Goal: Check status: Check status

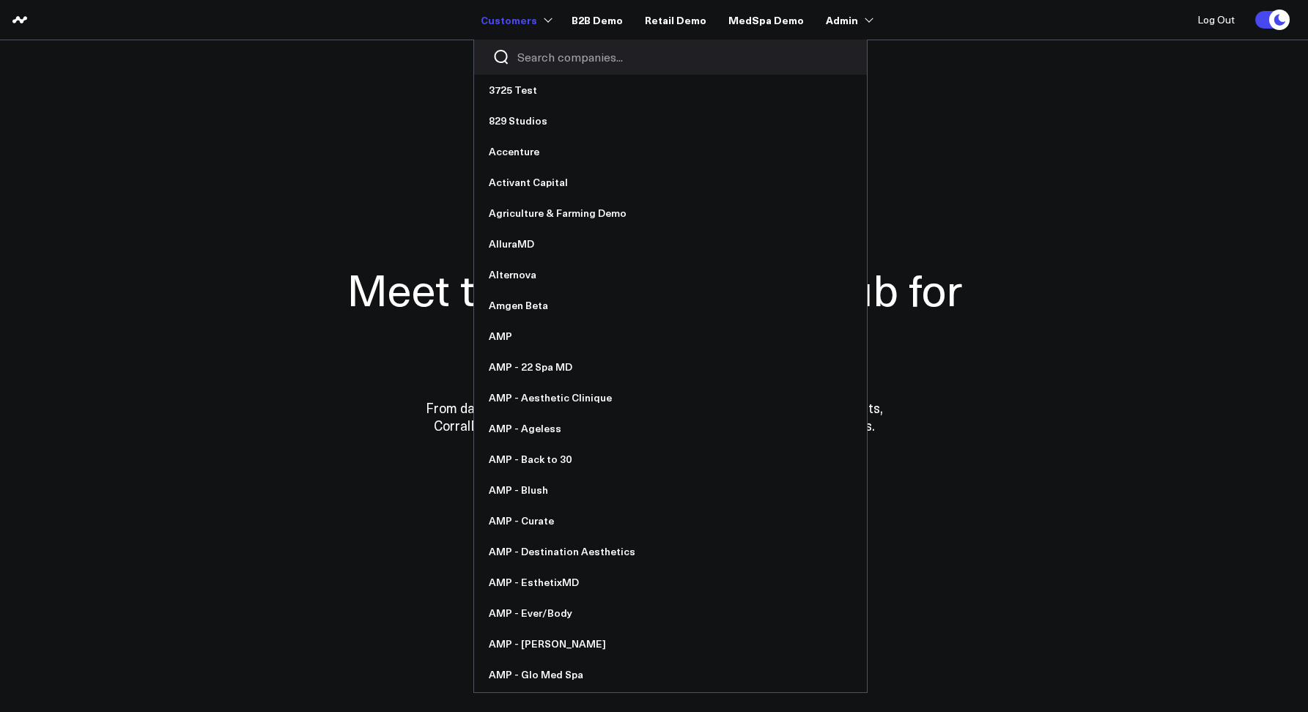
click at [530, 51] on input "Search companies input" at bounding box center [682, 57] width 331 height 16
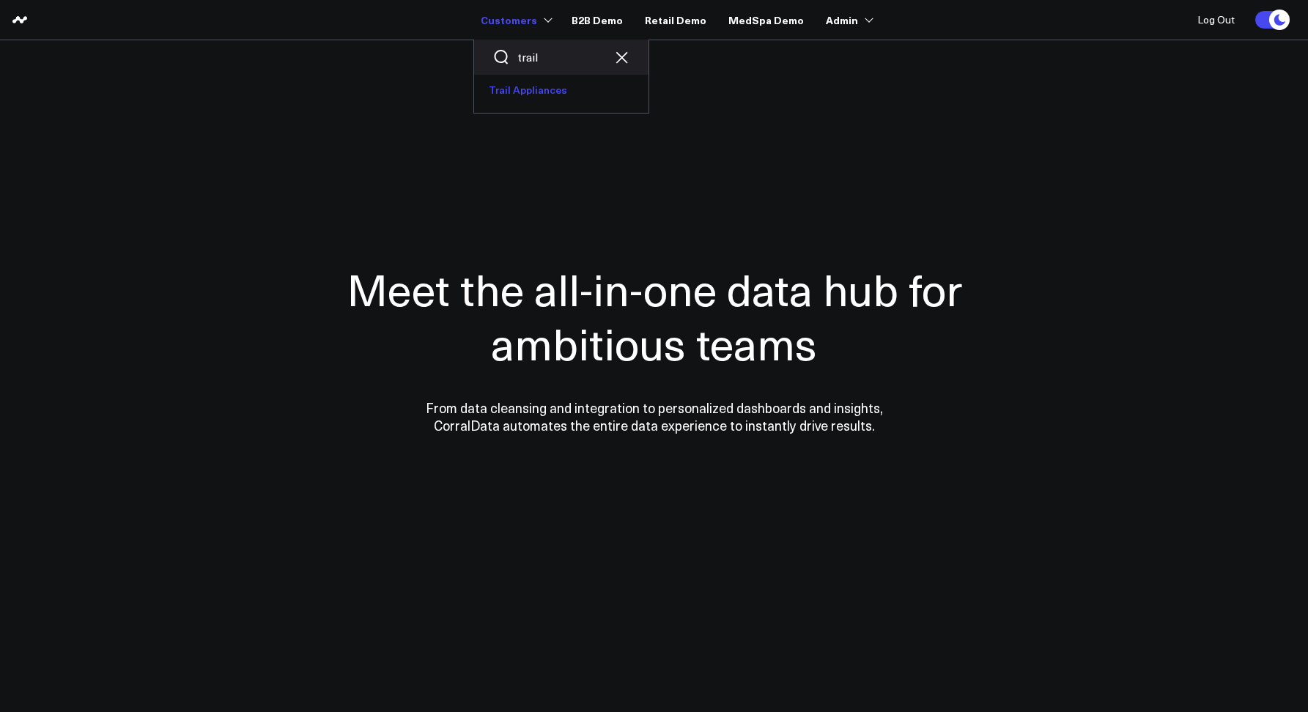
type input "trail"
click at [527, 85] on link "Trail Appliances" at bounding box center [561, 90] width 174 height 31
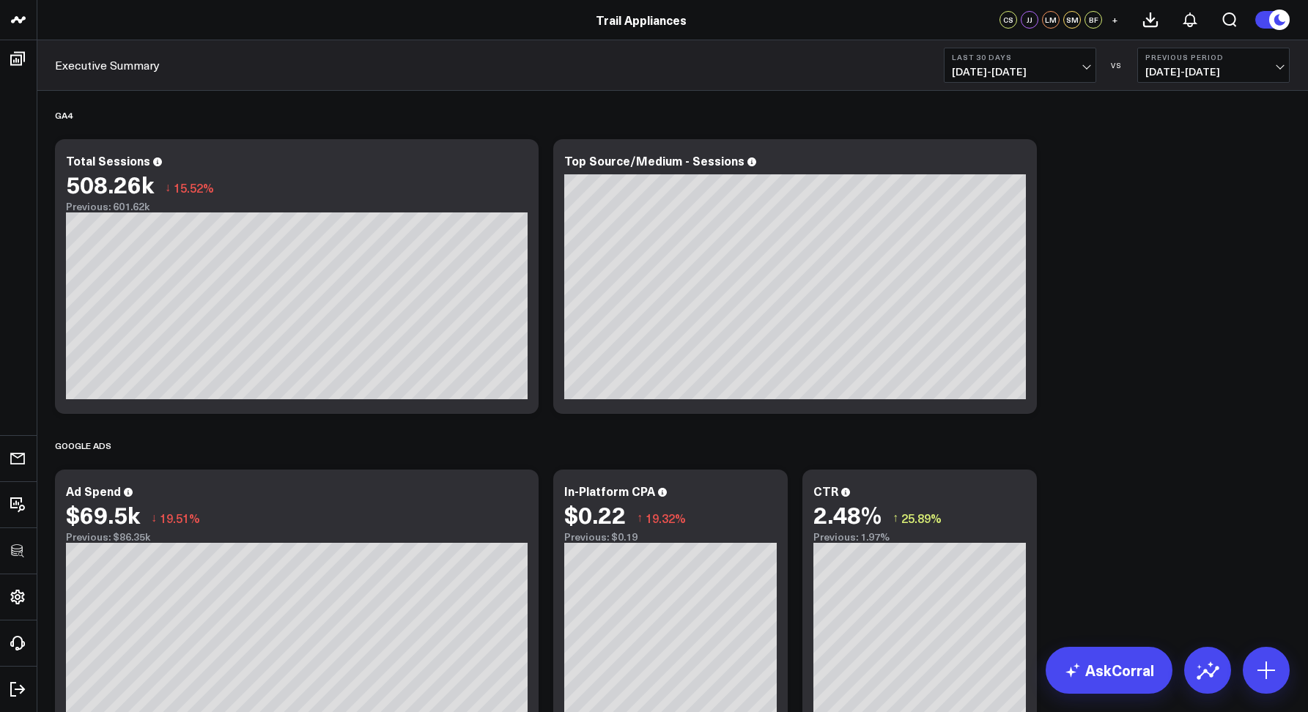
scroll to position [128, 0]
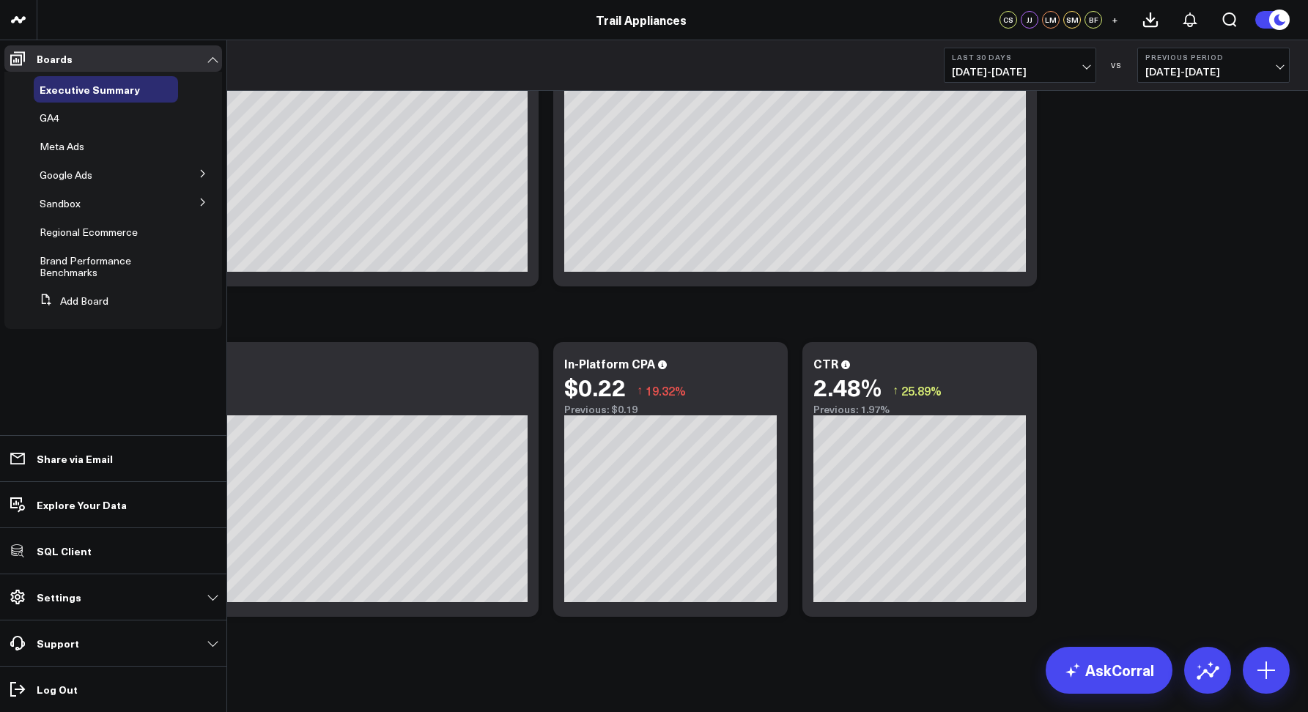
click at [193, 174] on button at bounding box center [203, 173] width 38 height 22
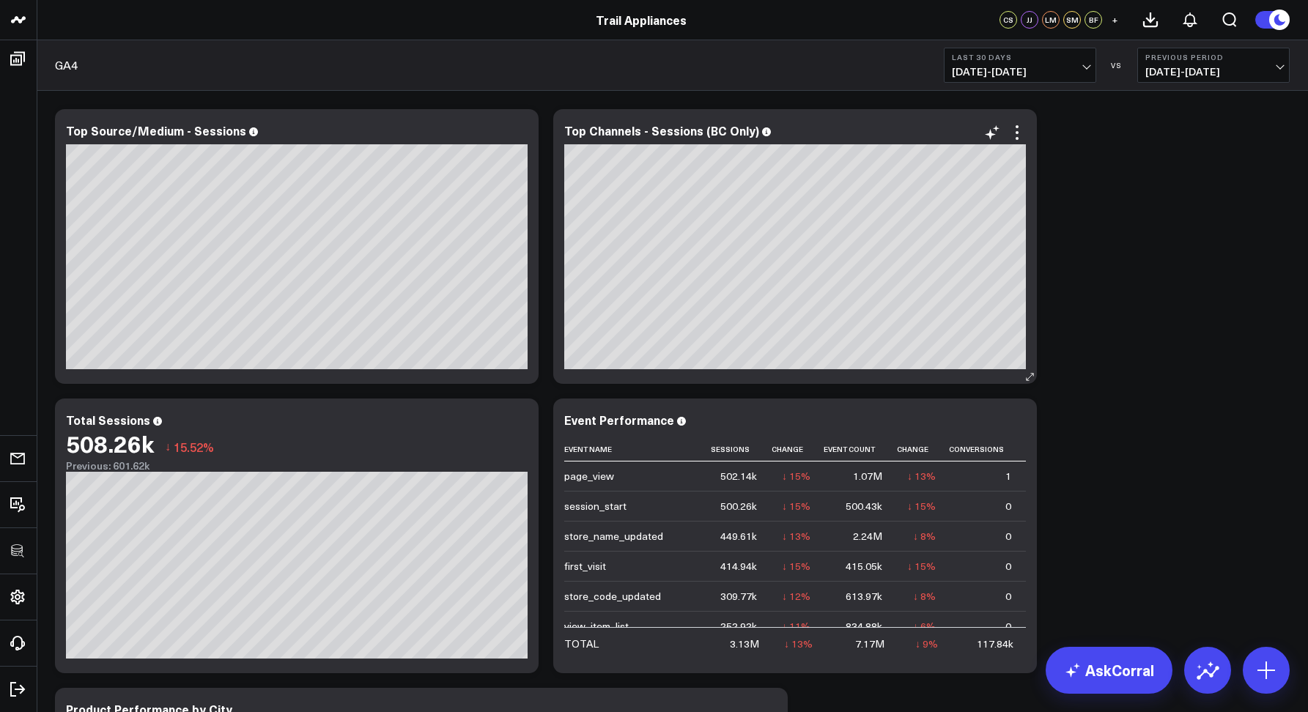
click at [1036, 354] on div "Top Channels - Sessions (BC Only)" at bounding box center [795, 246] width 484 height 275
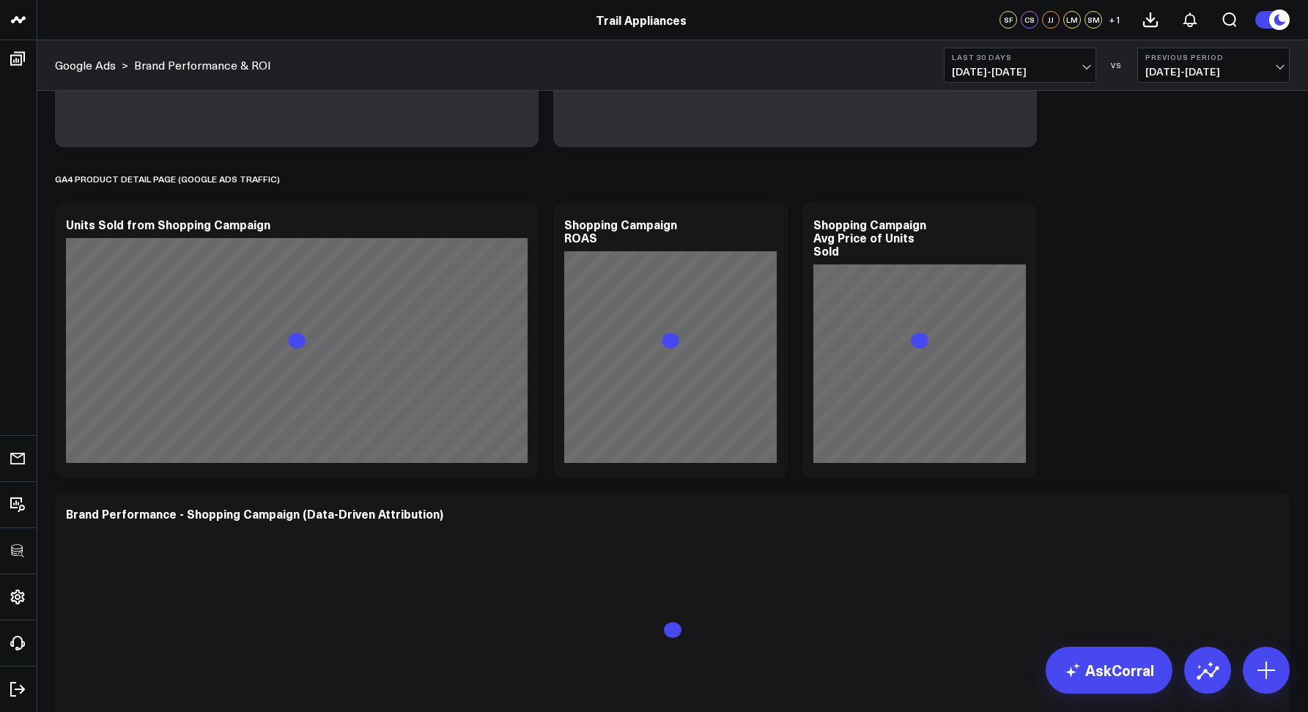
scroll to position [1252, 0]
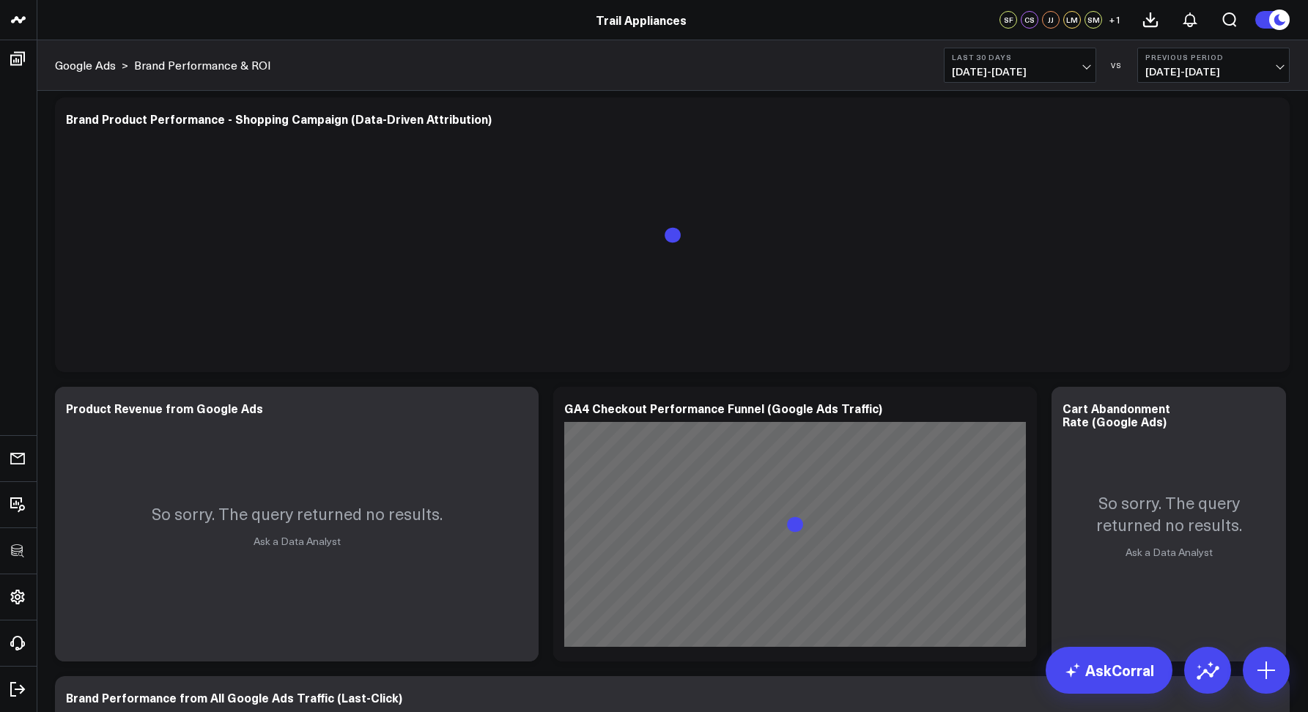
click at [972, 77] on span "[DATE] - [DATE]" at bounding box center [1020, 72] width 136 height 12
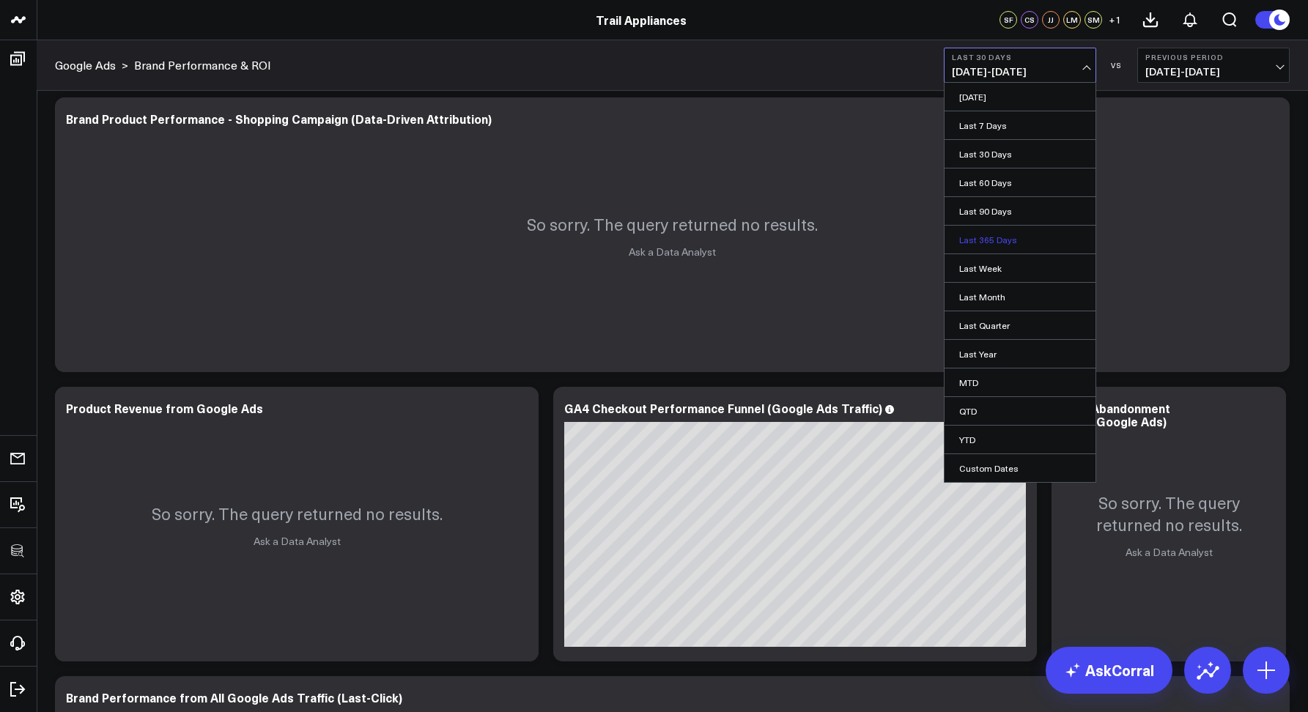
click at [999, 235] on link "Last 365 Days" at bounding box center [1020, 240] width 151 height 28
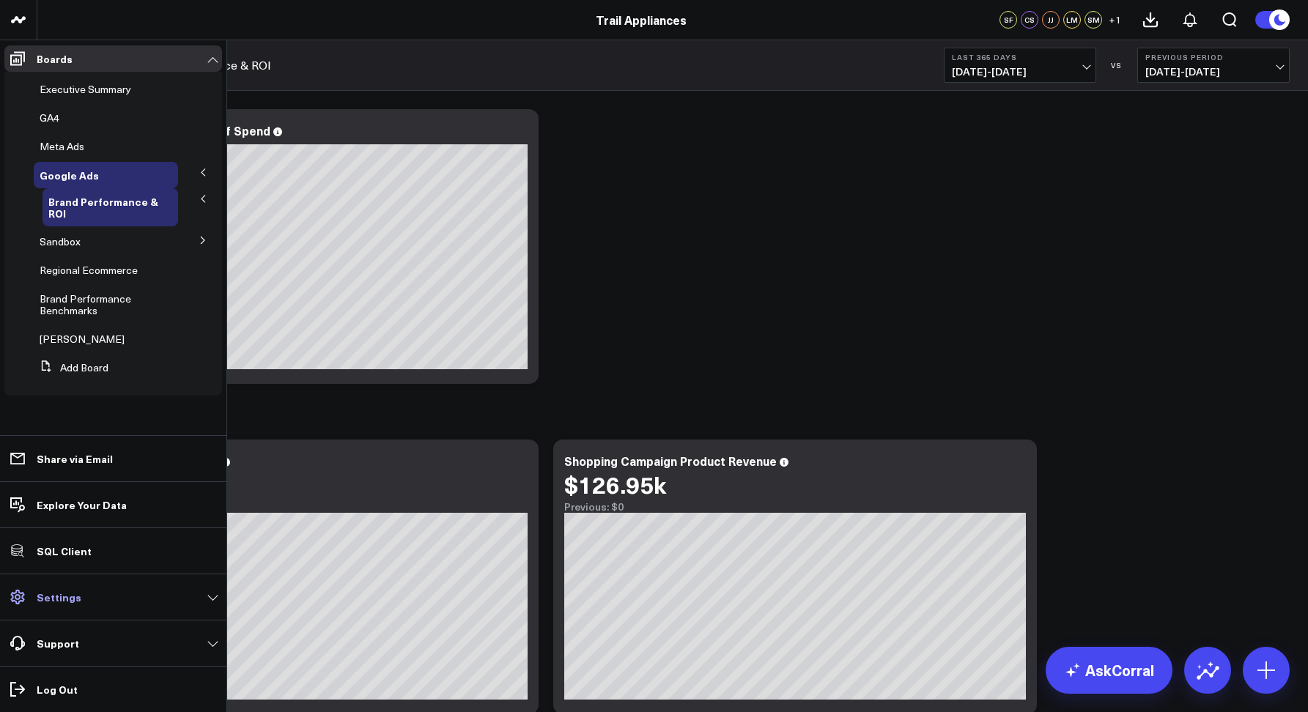
click at [180, 598] on link "Settings" at bounding box center [113, 597] width 218 height 26
